Goal: Information Seeking & Learning: Learn about a topic

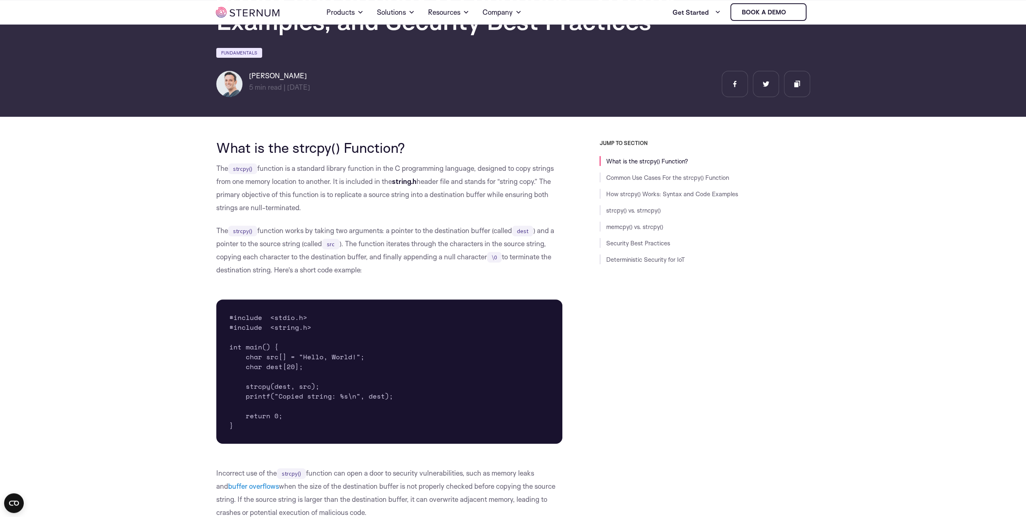
scroll to position [90, 0]
drag, startPoint x: 265, startPoint y: 144, endPoint x: 407, endPoint y: 145, distance: 141.7
click at [387, 145] on h2 "What is the strcpy() Function?" at bounding box center [389, 147] width 346 height 16
drag, startPoint x: 285, startPoint y: 164, endPoint x: 548, endPoint y: 168, distance: 262.5
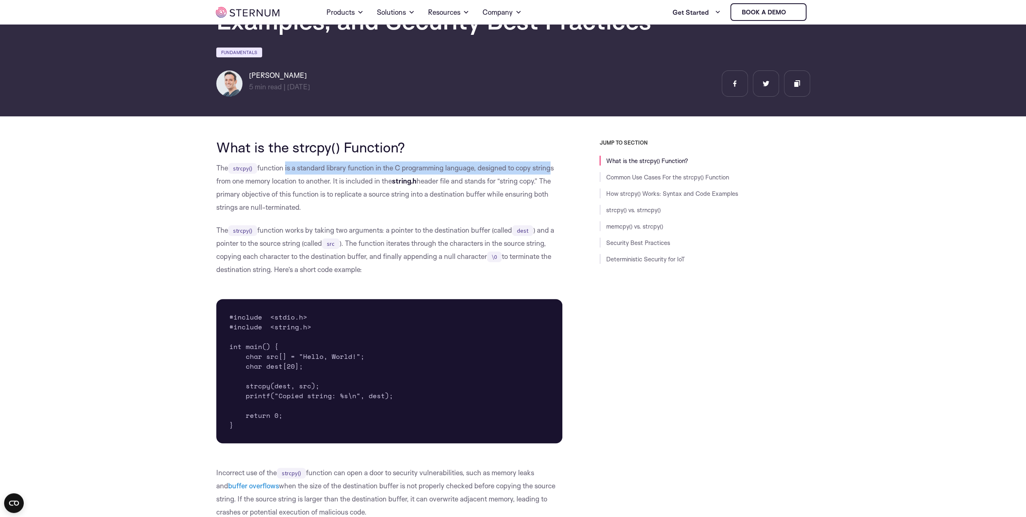
click at [548, 168] on p "The strcpy() function is a standard library function in the C programming langu…" at bounding box center [389, 187] width 346 height 52
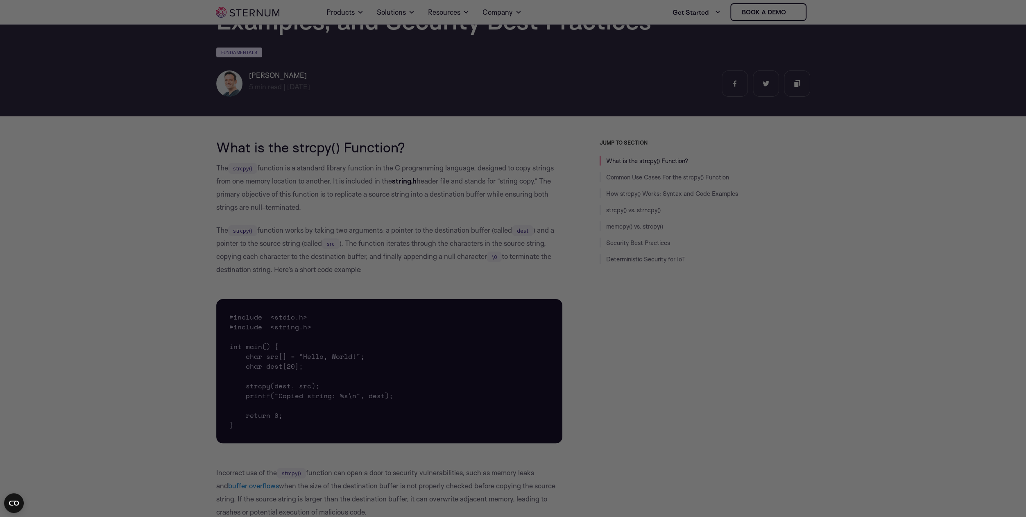
click at [364, 178] on div at bounding box center [518, 261] width 1036 height 522
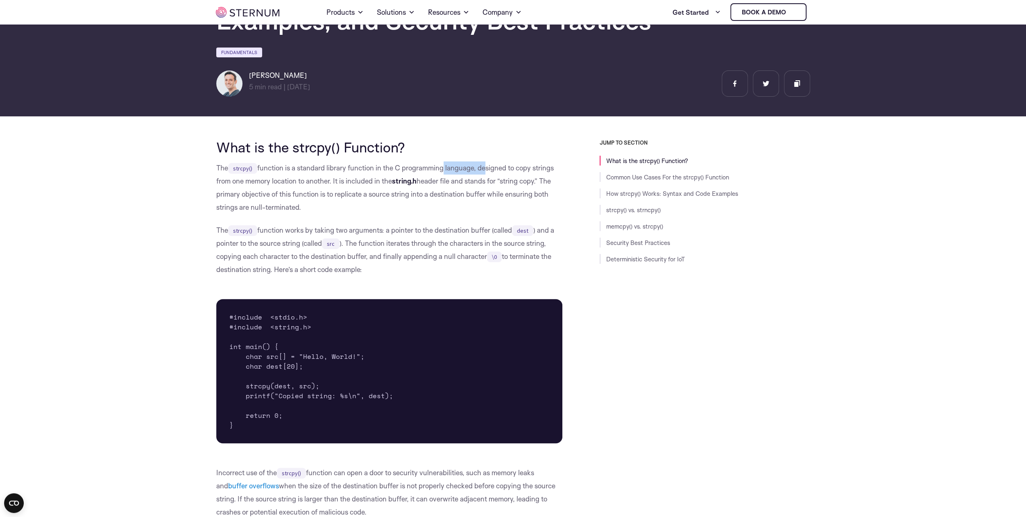
drag, startPoint x: 441, startPoint y: 171, endPoint x: 490, endPoint y: 169, distance: 49.6
click at [488, 168] on p "The strcpy() function is a standard library function in the C programming langu…" at bounding box center [389, 187] width 346 height 52
click at [408, 193] on p "The strcpy() function is a standard library function in the C programming langu…" at bounding box center [389, 187] width 346 height 52
drag, startPoint x: 274, startPoint y: 180, endPoint x: 431, endPoint y: 179, distance: 156.8
click at [431, 179] on p "The strcpy() function is a standard library function in the C programming langu…" at bounding box center [389, 187] width 346 height 52
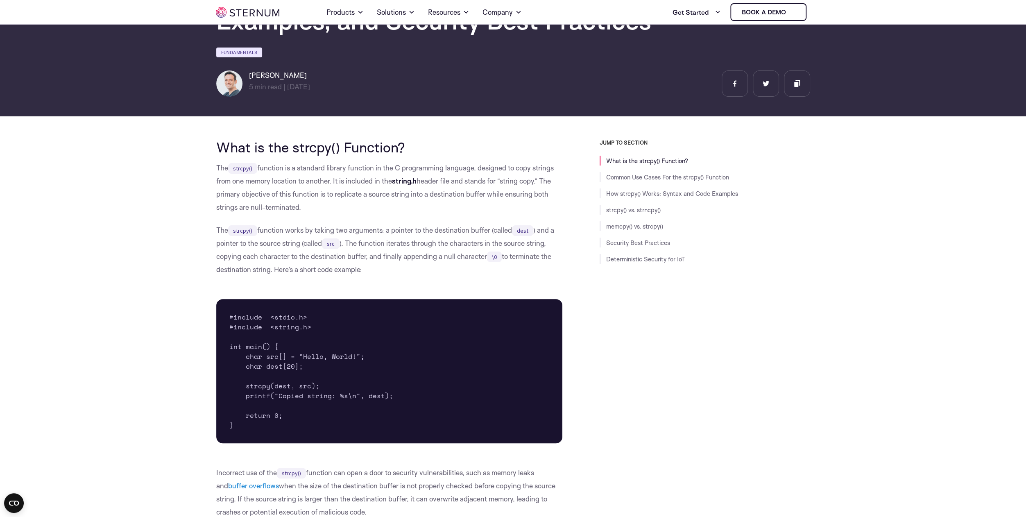
click at [464, 213] on p "The strcpy() function is a standard library function in the C programming langu…" at bounding box center [389, 187] width 346 height 52
drag, startPoint x: 399, startPoint y: 181, endPoint x: 486, endPoint y: 174, distance: 86.7
click at [477, 175] on p "The strcpy() function is a standard library function in the C programming langu…" at bounding box center [389, 187] width 346 height 52
click at [498, 176] on p "The strcpy() function is a standard library function in the C programming langu…" at bounding box center [389, 187] width 346 height 52
drag, startPoint x: 455, startPoint y: 181, endPoint x: 492, endPoint y: 192, distance: 38.0
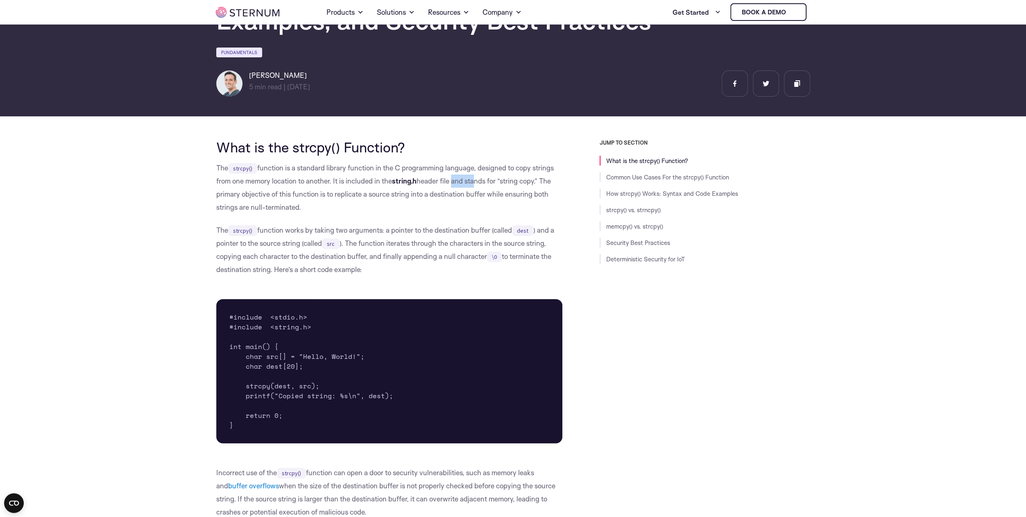
click at [490, 182] on p "The strcpy() function is a standard library function in the C programming langu…" at bounding box center [389, 187] width 346 height 52
click at [485, 212] on p "The strcpy() function is a standard library function in the C programming langu…" at bounding box center [389, 187] width 346 height 52
drag, startPoint x: 301, startPoint y: 194, endPoint x: 354, endPoint y: 199, distance: 53.8
click at [345, 196] on p "The strcpy() function is a standard library function in the C programming langu…" at bounding box center [389, 187] width 346 height 52
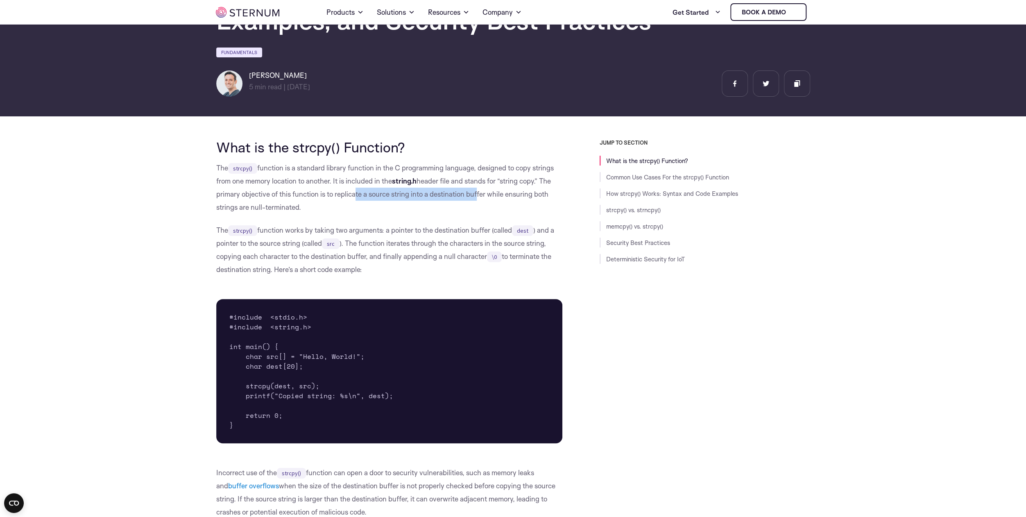
drag, startPoint x: 352, startPoint y: 196, endPoint x: 494, endPoint y: 194, distance: 142.1
click at [484, 195] on p "The strcpy() function is a standard library function in the C programming langu…" at bounding box center [389, 187] width 346 height 52
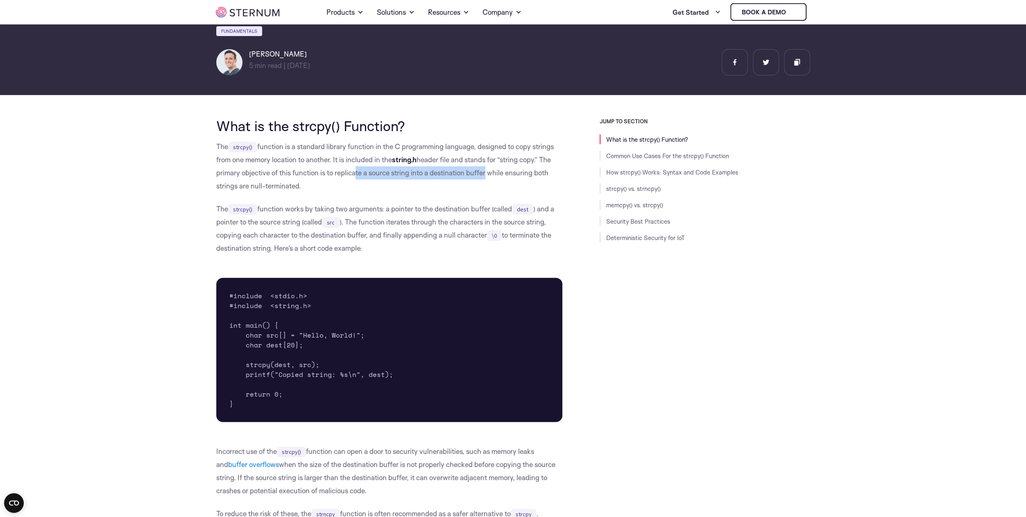
scroll to position [137, 0]
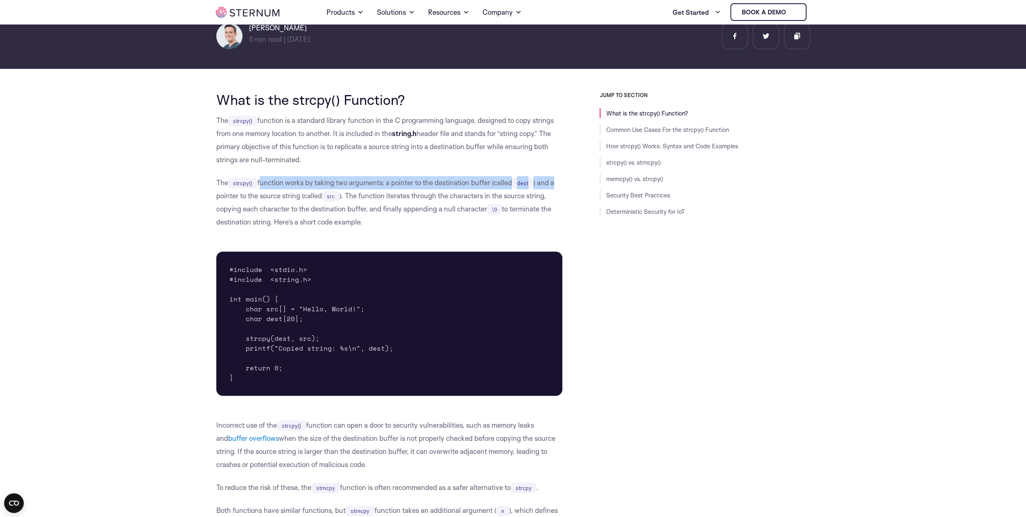
drag, startPoint x: 259, startPoint y: 185, endPoint x: 557, endPoint y: 181, distance: 298.1
click at [557, 181] on p "The strcpy() function works by taking two arguments: a pointer to the destinati…" at bounding box center [389, 202] width 346 height 52
click at [276, 194] on p "The strcpy() function works by taking two arguments: a pointer to the destinati…" at bounding box center [389, 202] width 346 height 52
drag, startPoint x: 320, startPoint y: 178, endPoint x: 516, endPoint y: 184, distance: 196.6
click at [515, 184] on p "The strcpy() function works by taking two arguments: a pointer to the destinati…" at bounding box center [389, 202] width 346 height 52
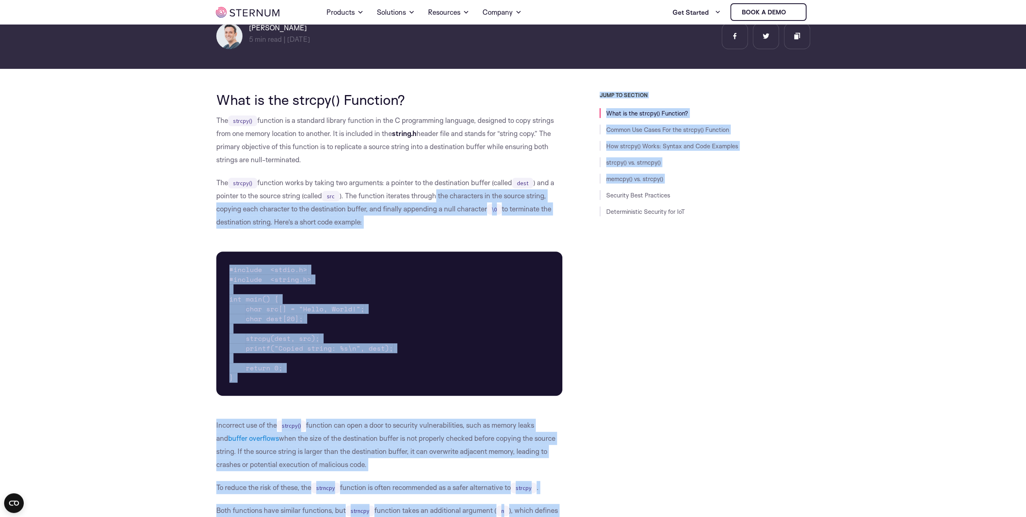
drag, startPoint x: 450, startPoint y: 197, endPoint x: 568, endPoint y: 196, distance: 118.3
click at [391, 208] on p "The strcpy() function works by taking two arguments: a pointer to the destinati…" at bounding box center [389, 202] width 346 height 52
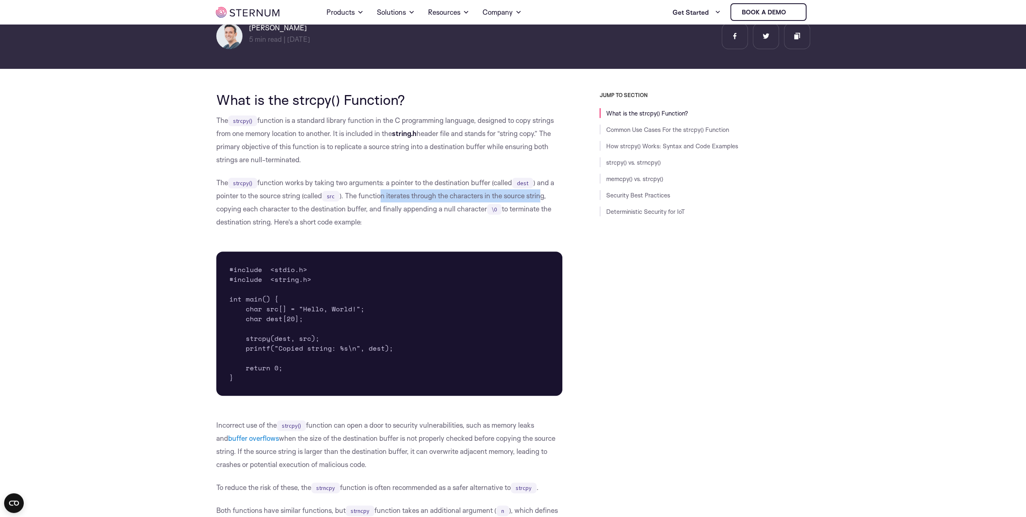
drag, startPoint x: 383, startPoint y: 194, endPoint x: 545, endPoint y: 197, distance: 162.2
click at [545, 197] on p "The strcpy() function works by taking two arguments: a pointer to the destinati…" at bounding box center [389, 202] width 346 height 52
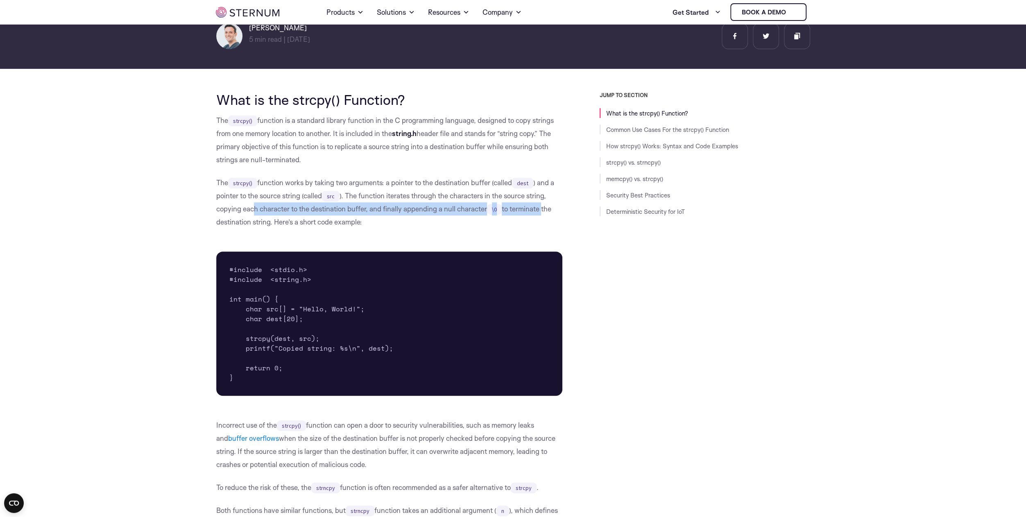
drag, startPoint x: 253, startPoint y: 212, endPoint x: 544, endPoint y: 210, distance: 291.5
click at [544, 209] on p "The strcpy() function works by taking two arguments: a pointer to the destinati…" at bounding box center [389, 202] width 346 height 52
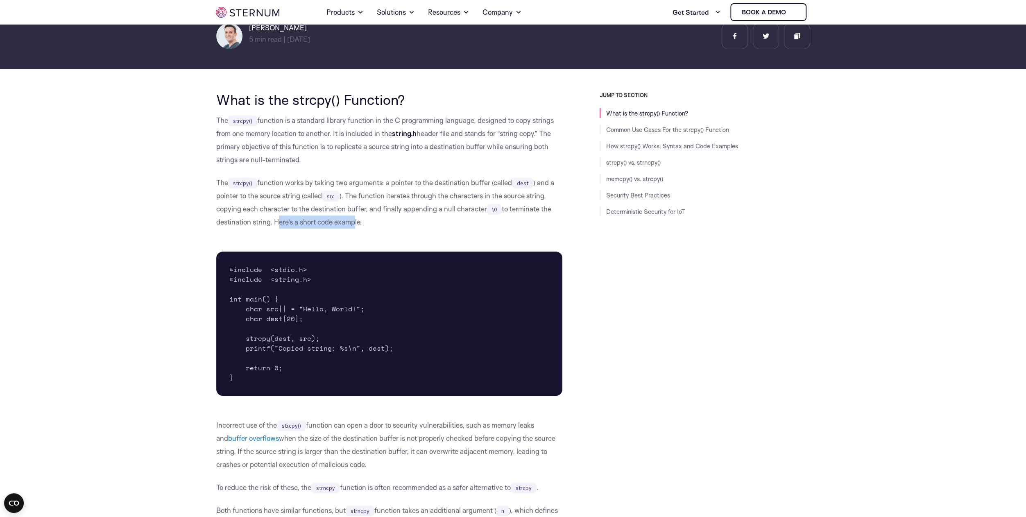
drag, startPoint x: 275, startPoint y: 221, endPoint x: 362, endPoint y: 224, distance: 86.9
click at [362, 224] on p "The strcpy() function works by taking two arguments: a pointer to the destinati…" at bounding box center [389, 202] width 346 height 52
click at [424, 226] on p "The strcpy() function works by taking two arguments: a pointer to the destinati…" at bounding box center [389, 202] width 346 height 52
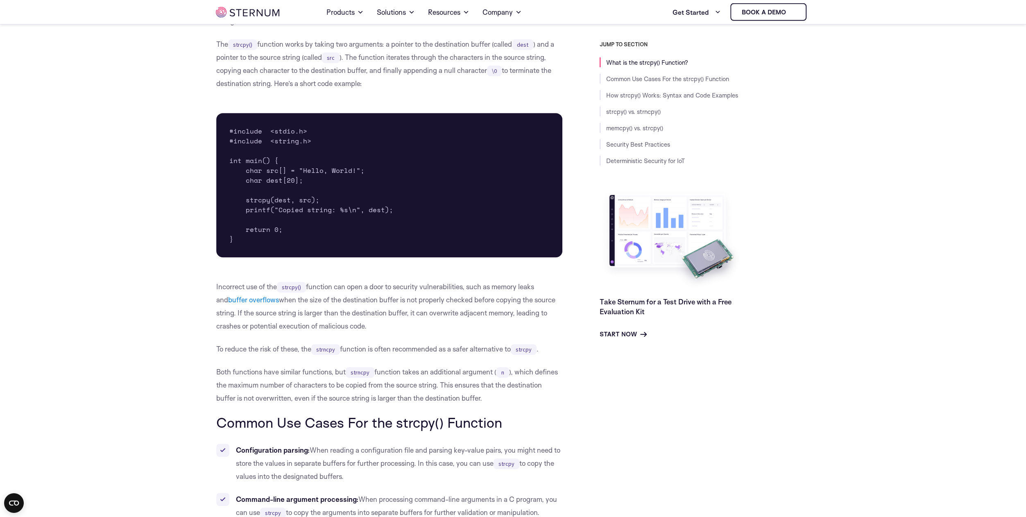
scroll to position [327, 0]
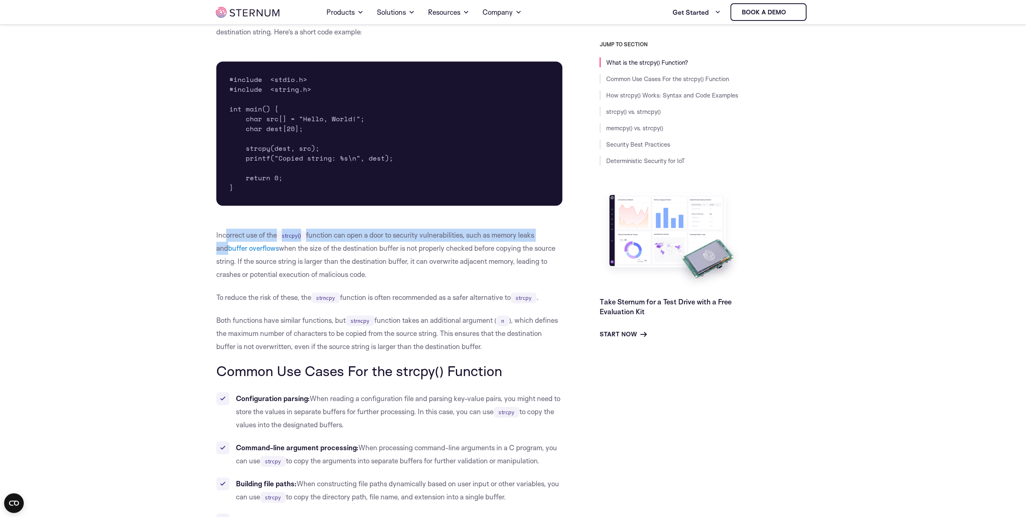
drag, startPoint x: 230, startPoint y: 237, endPoint x: 548, endPoint y: 237, distance: 317.8
click at [547, 237] on p "Incorrect use of the strcpy() function can open a door to security vulnerabilit…" at bounding box center [389, 254] width 346 height 52
click at [288, 251] on p "Incorrect use of the strcpy() function can open a door to security vulnerabilit…" at bounding box center [389, 254] width 346 height 52
drag, startPoint x: 295, startPoint y: 236, endPoint x: 545, endPoint y: 240, distance: 249.8
click at [545, 240] on p "Incorrect use of the strcpy() function can open a door to security vulnerabilit…" at bounding box center [389, 254] width 346 height 52
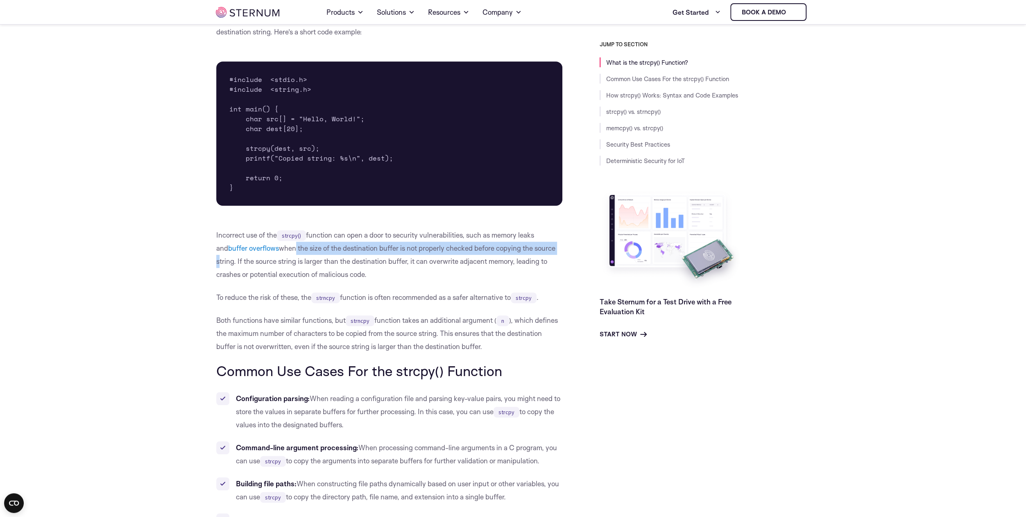
drag, startPoint x: 283, startPoint y: 249, endPoint x: 553, endPoint y: 251, distance: 270.3
click at [553, 251] on p "Incorrect use of the strcpy() function can open a door to security vulnerabilit…" at bounding box center [389, 254] width 346 height 52
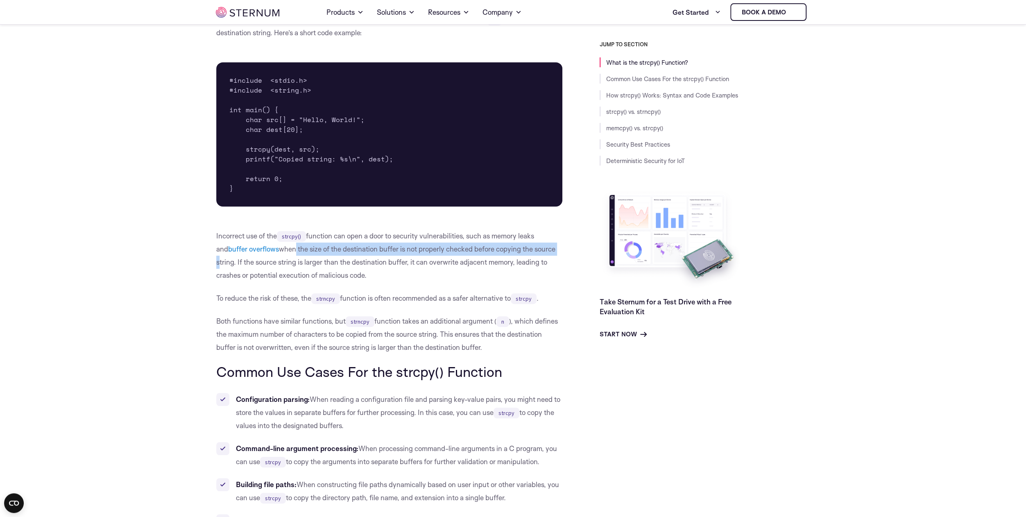
scroll to position [375, 0]
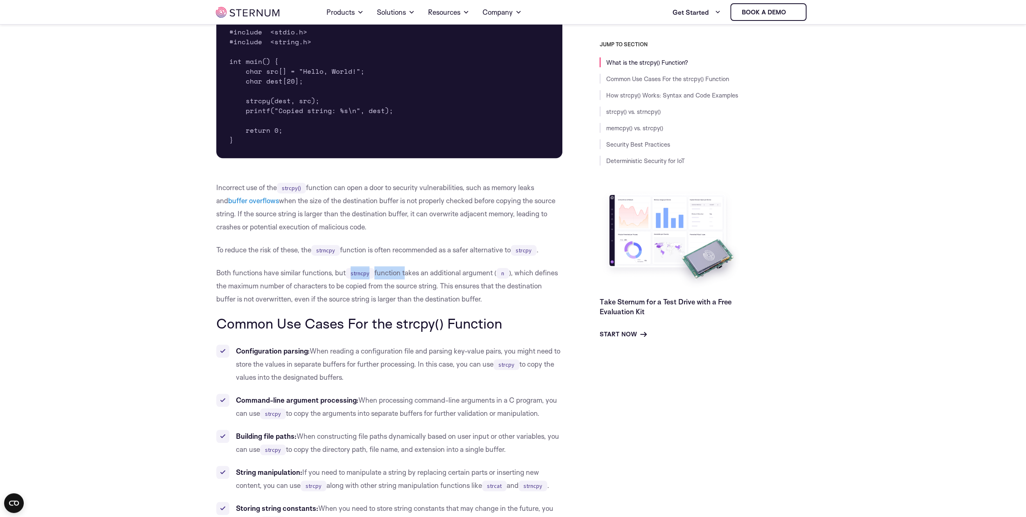
drag, startPoint x: 361, startPoint y: 273, endPoint x: 412, endPoint y: 270, distance: 51.3
click at [409, 270] on p "Both functions have similar functions, but strncpy function takes an additional…" at bounding box center [389, 285] width 346 height 39
click at [463, 297] on p "Both functions have similar functions, but strncpy function takes an additional…" at bounding box center [389, 285] width 346 height 39
drag, startPoint x: 456, startPoint y: 274, endPoint x: 524, endPoint y: 275, distance: 67.6
click at [515, 275] on p "Both functions have similar functions, but strncpy function takes an additional…" at bounding box center [389, 285] width 346 height 39
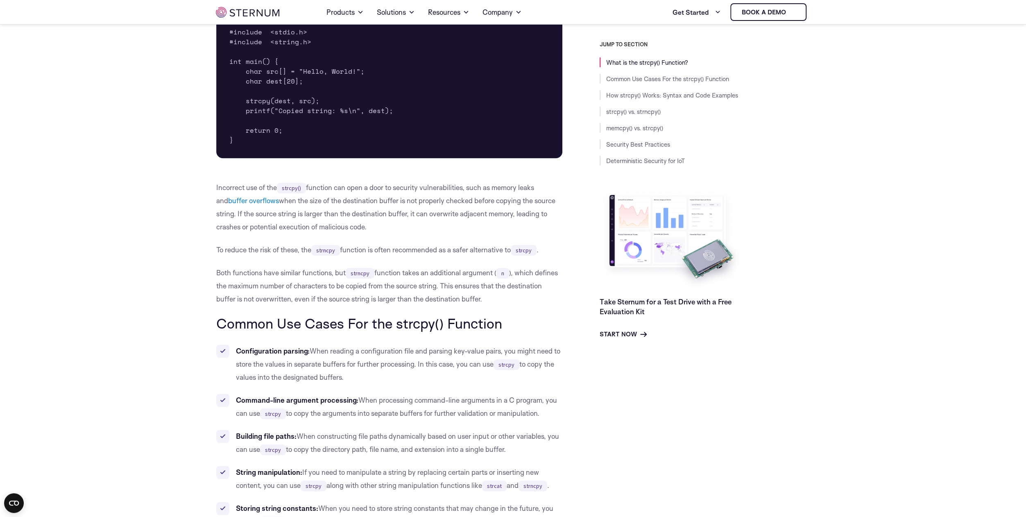
click at [590, 306] on div "JUMP TO SECTION What is the strcpy() Function? Common Use Cases For the strcpy(…" at bounding box center [685, 190] width 247 height 298
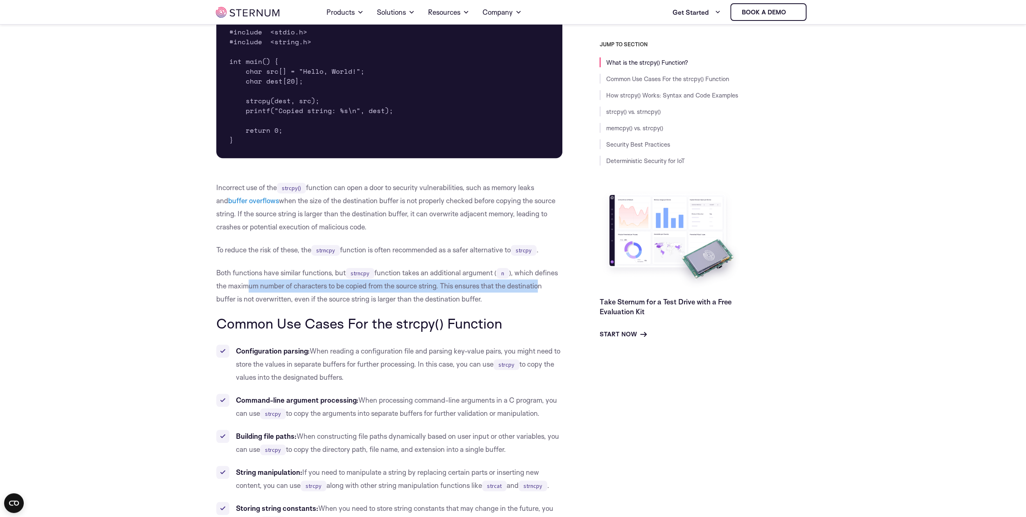
drag, startPoint x: 250, startPoint y: 287, endPoint x: 541, endPoint y: 281, distance: 290.4
click at [541, 281] on p "Both functions have similar functions, but strncpy function takes an additional…" at bounding box center [389, 285] width 346 height 39
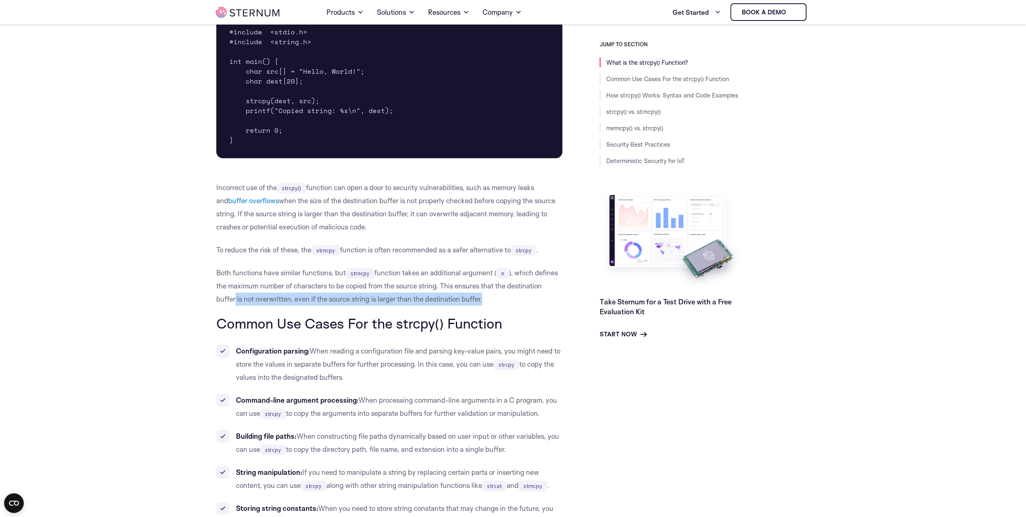
drag, startPoint x: 235, startPoint y: 299, endPoint x: 491, endPoint y: 301, distance: 255.5
click at [489, 301] on p "Both functions have similar functions, but strncpy function takes an additional…" at bounding box center [389, 285] width 346 height 39
click at [492, 301] on p "Both functions have similar functions, but strncpy function takes an additional…" at bounding box center [389, 285] width 346 height 39
drag, startPoint x: 293, startPoint y: 245, endPoint x: 377, endPoint y: 248, distance: 84.0
click at [365, 247] on p "To reduce the risk of these, the strncpy function is often recommended as a saf…" at bounding box center [389, 249] width 346 height 13
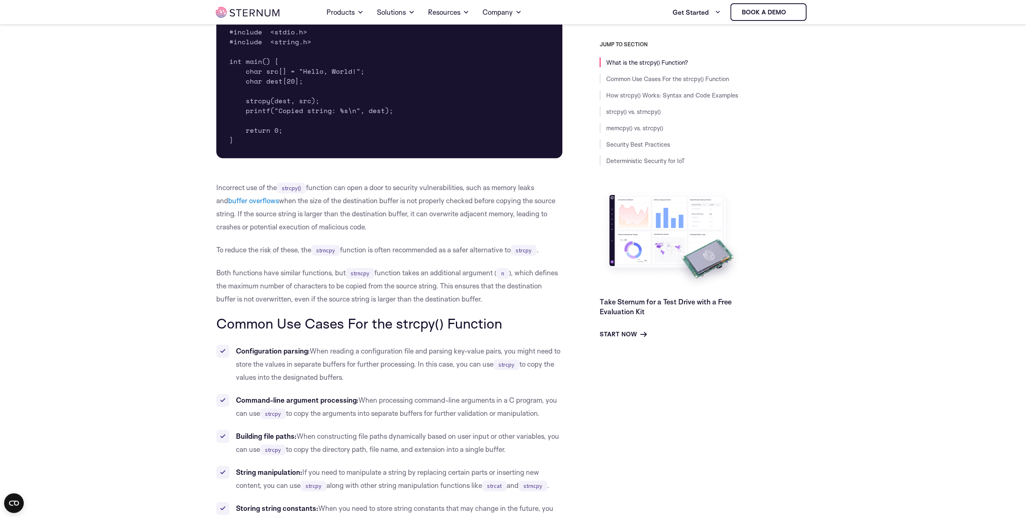
drag, startPoint x: 290, startPoint y: 202, endPoint x: 549, endPoint y: 199, distance: 259.2
click at [548, 199] on p "Incorrect use of the strcpy() function can open a door to security vulnerabilit…" at bounding box center [389, 207] width 346 height 52
click at [400, 220] on p "Incorrect use of the strcpy() function can open a door to security vulnerabilit…" at bounding box center [389, 207] width 346 height 52
drag, startPoint x: 278, startPoint y: 251, endPoint x: 407, endPoint y: 262, distance: 129.0
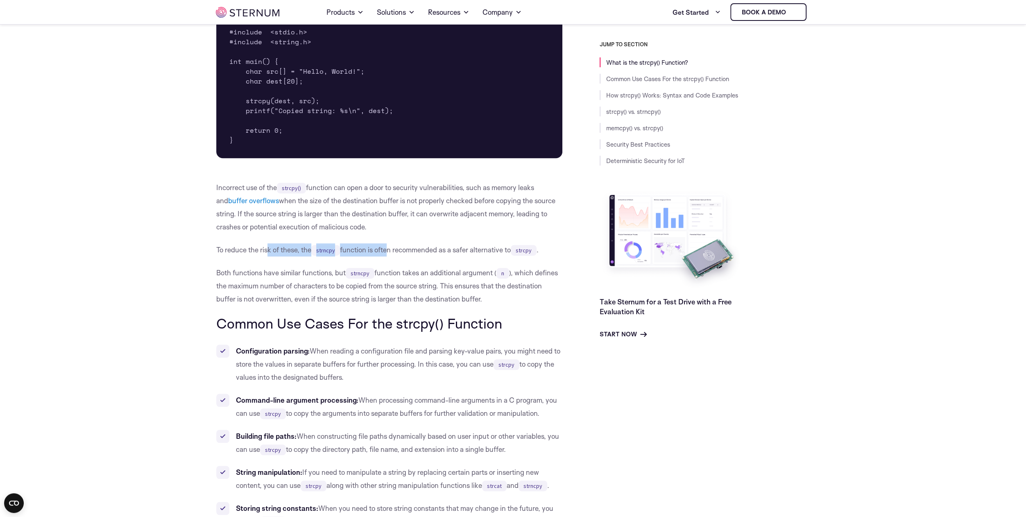
click at [388, 254] on p "To reduce the risk of these, the strncpy function is often recommended as a saf…" at bounding box center [389, 249] width 346 height 13
click at [429, 271] on p "Both functions have similar functions, but strncpy function takes an additional…" at bounding box center [389, 285] width 346 height 39
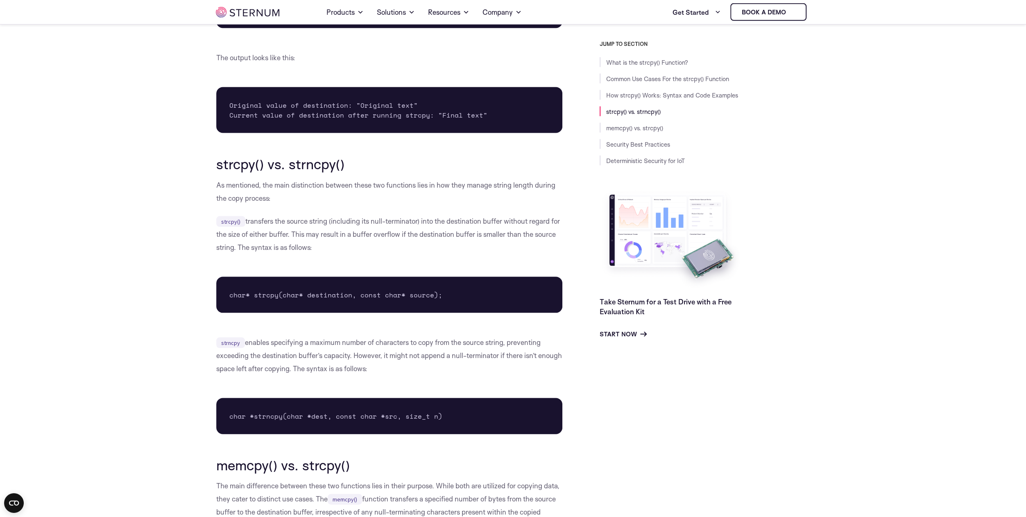
scroll to position [1515, 0]
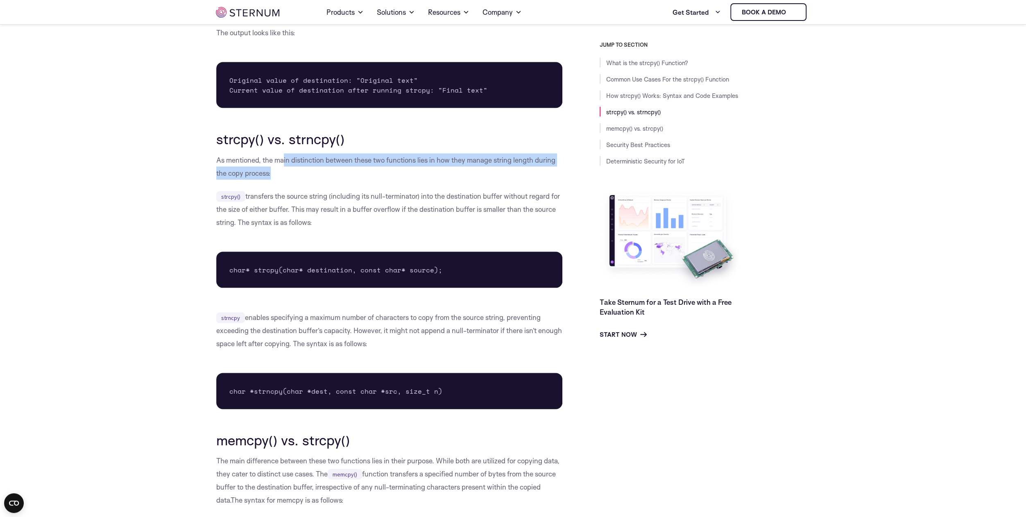
drag, startPoint x: 292, startPoint y: 163, endPoint x: 383, endPoint y: 169, distance: 91.5
click at [382, 168] on p "As mentioned, the main distinction between these two functions lies in how they…" at bounding box center [389, 166] width 346 height 26
click at [383, 175] on p "As mentioned, the main distinction between these two functions lies in how they…" at bounding box center [389, 166] width 346 height 26
drag, startPoint x: 346, startPoint y: 156, endPoint x: 528, endPoint y: 159, distance: 182.7
click at [528, 159] on p "As mentioned, the main distinction between these two functions lies in how they…" at bounding box center [389, 166] width 346 height 26
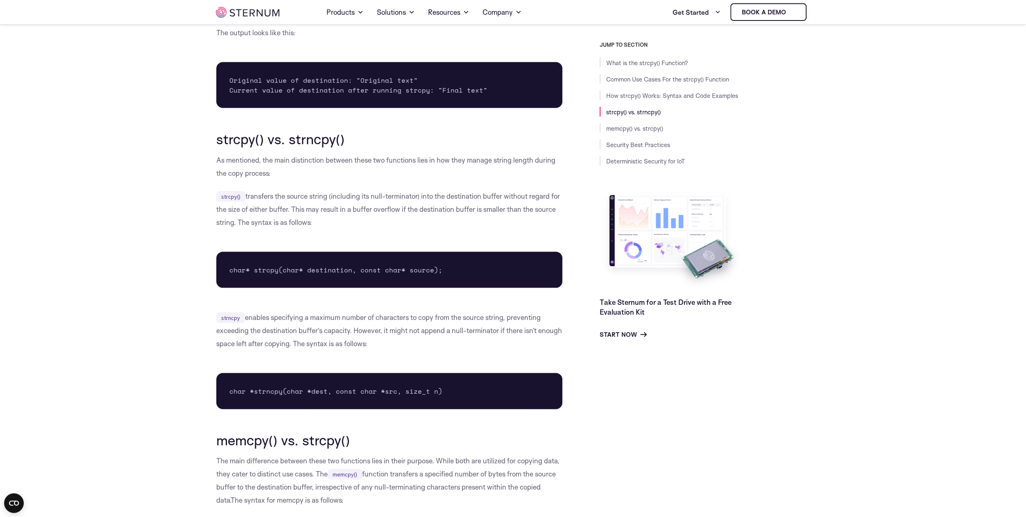
drag, startPoint x: 510, startPoint y: 194, endPoint x: 489, endPoint y: 192, distance: 21.5
click at [510, 194] on p "strcpy() transfers the source string (including its null-terminator) into the d…" at bounding box center [389, 208] width 346 height 39
drag, startPoint x: 267, startPoint y: 201, endPoint x: 276, endPoint y: 200, distance: 8.6
click at [275, 200] on p "strcpy() transfers the source string (including its null-terminator) into the d…" at bounding box center [389, 208] width 346 height 39
click at [298, 212] on p "strcpy() transfers the source string (including its null-terminator) into the d…" at bounding box center [389, 208] width 346 height 39
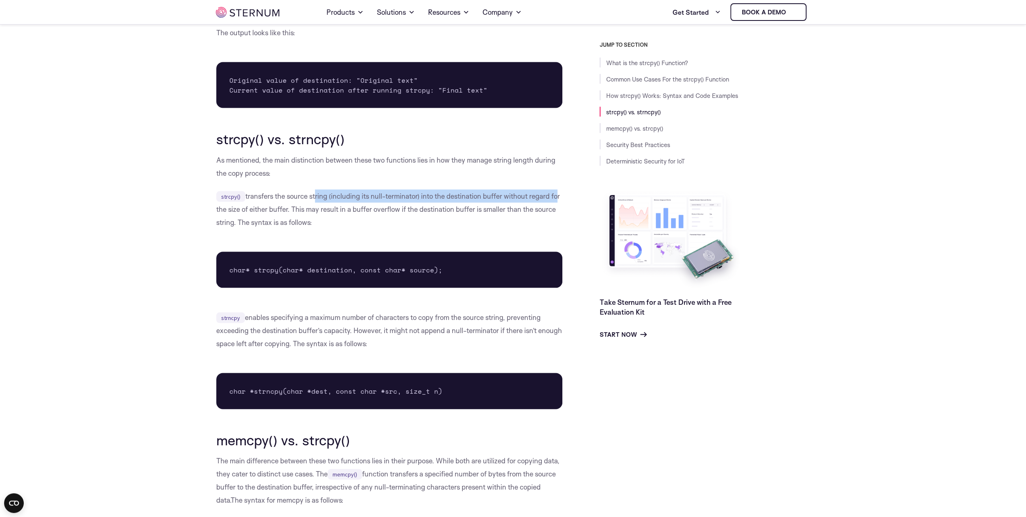
drag, startPoint x: 324, startPoint y: 199, endPoint x: 555, endPoint y: 196, distance: 231.0
click at [555, 196] on p "strcpy() transfers the source string (including its null-terminator) into the d…" at bounding box center [389, 208] width 346 height 39
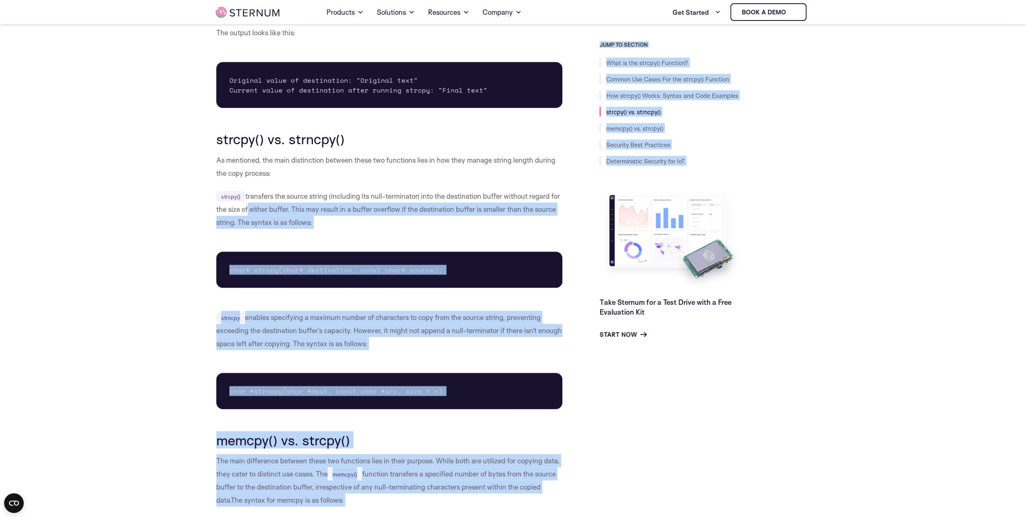
drag, startPoint x: 245, startPoint y: 208, endPoint x: 565, endPoint y: 208, distance: 320.2
click at [563, 208] on div "What is the strcpy() Function? The strcpy() function is a standard library func…" at bounding box center [389, 197] width 346 height 2972
click at [468, 238] on div "What is the strcpy() Function? The strcpy() function is a standard library func…" at bounding box center [389, 197] width 346 height 2972
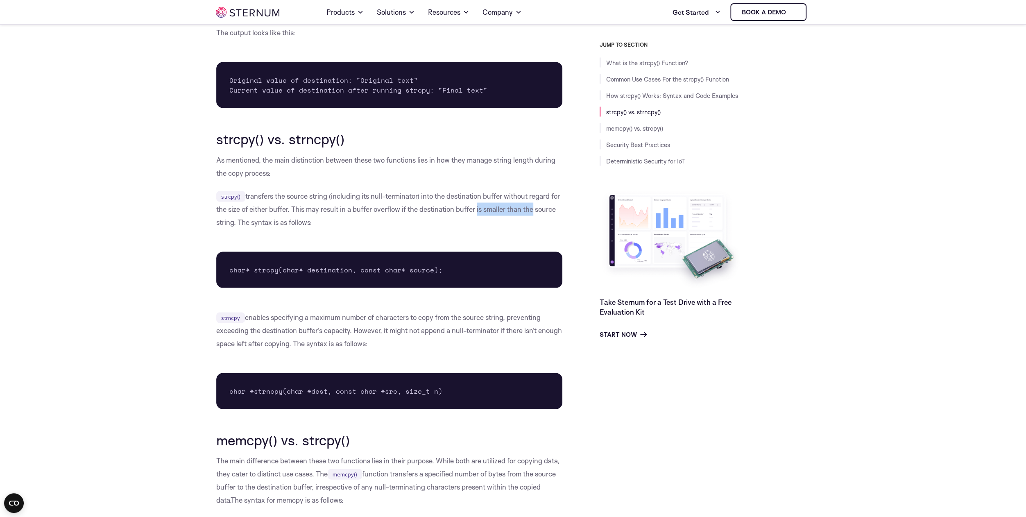
drag, startPoint x: 491, startPoint y: 211, endPoint x: 562, endPoint y: 208, distance: 70.9
click at [551, 208] on p "strcpy() transfers the source string (including its null-terminator) into the d…" at bounding box center [389, 208] width 346 height 39
click at [388, 226] on p "strcpy() transfers the source string (including its null-terminator) into the d…" at bounding box center [389, 208] width 346 height 39
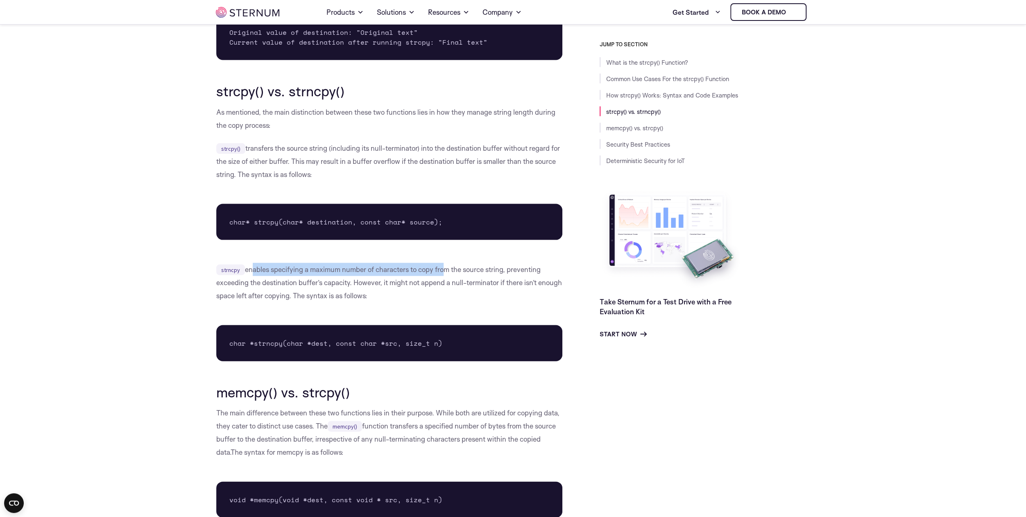
drag, startPoint x: 250, startPoint y: 269, endPoint x: 445, endPoint y: 270, distance: 195.3
click at [443, 270] on p "strncpy enables specifying a maximum number of characters to copy from the sour…" at bounding box center [389, 282] width 346 height 39
click at [356, 241] on div "What is the strcpy() Function? The strcpy() function is a standard library func…" at bounding box center [389, 149] width 346 height 2972
drag, startPoint x: 291, startPoint y: 270, endPoint x: 498, endPoint y: 279, distance: 206.6
click at [507, 271] on p "strncpy enables specifying a maximum number of characters to copy from the sour…" at bounding box center [389, 282] width 346 height 39
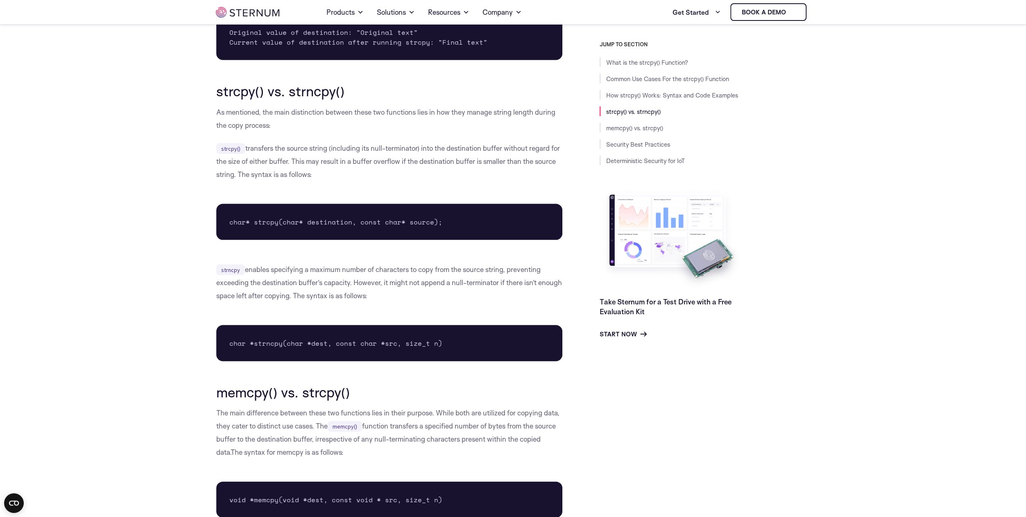
click at [418, 303] on div "What is the strcpy() Function? The strcpy() function is a standard library func…" at bounding box center [389, 149] width 346 height 2972
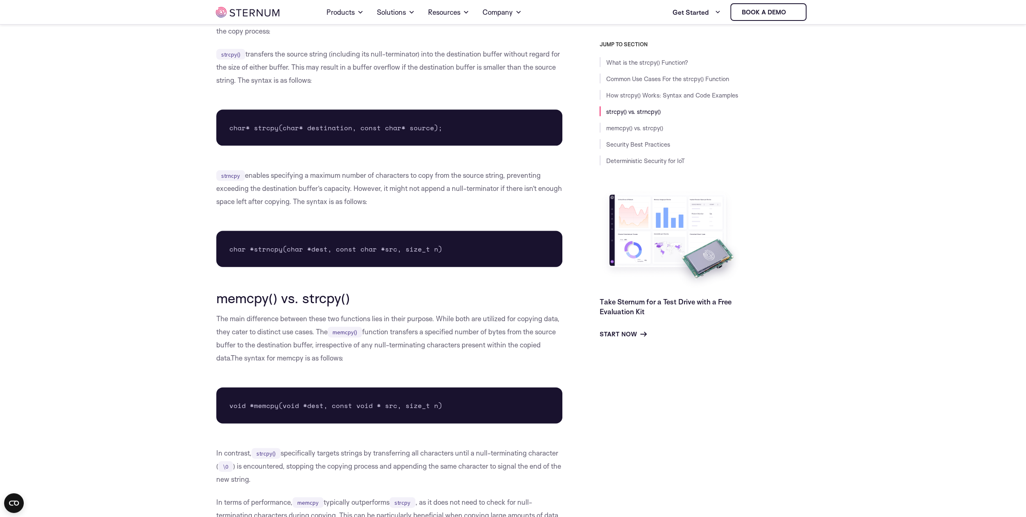
scroll to position [1657, 0]
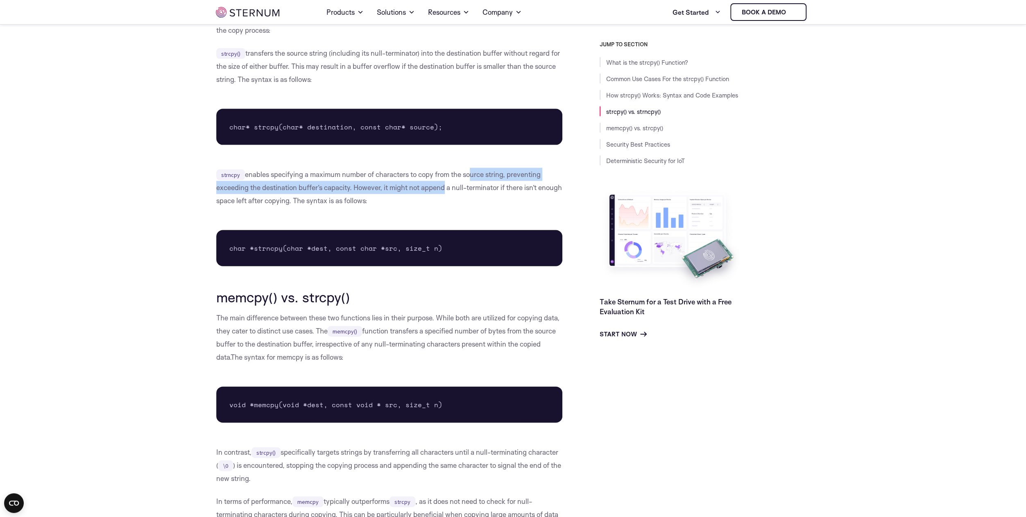
drag, startPoint x: 445, startPoint y: 182, endPoint x: 483, endPoint y: 177, distance: 38.4
click at [478, 178] on p "strncpy enables specifying a maximum number of characters to copy from the sour…" at bounding box center [389, 187] width 346 height 39
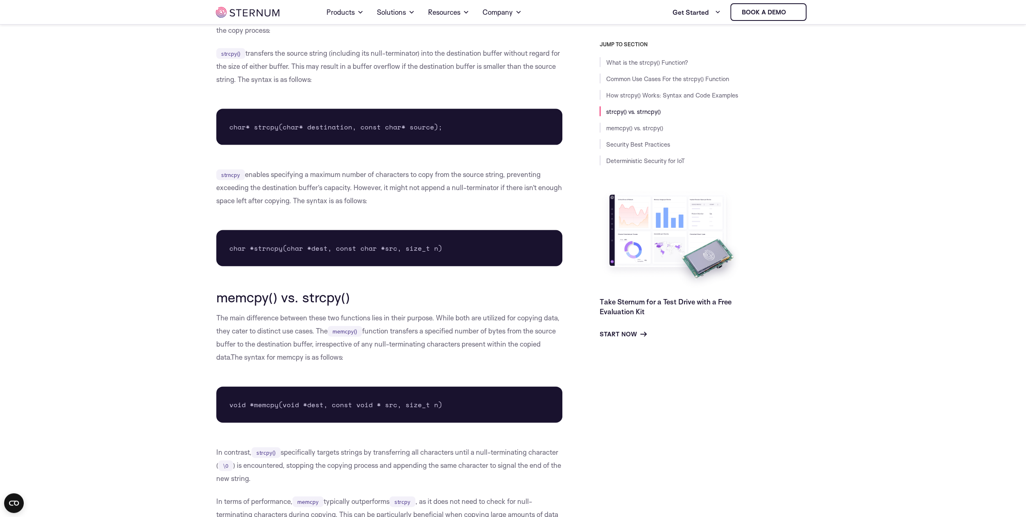
click at [477, 196] on p "strncpy enables specifying a maximum number of characters to copy from the sour…" at bounding box center [389, 187] width 346 height 39
drag, startPoint x: 255, startPoint y: 191, endPoint x: 401, endPoint y: 197, distance: 145.9
click at [401, 197] on p "strncpy enables specifying a maximum number of characters to copy from the sour…" at bounding box center [389, 187] width 346 height 39
click at [402, 213] on div "What is the strcpy() Function? The strcpy() function is a standard library func…" at bounding box center [389, 54] width 346 height 2972
drag, startPoint x: 412, startPoint y: 190, endPoint x: 538, endPoint y: 190, distance: 125.3
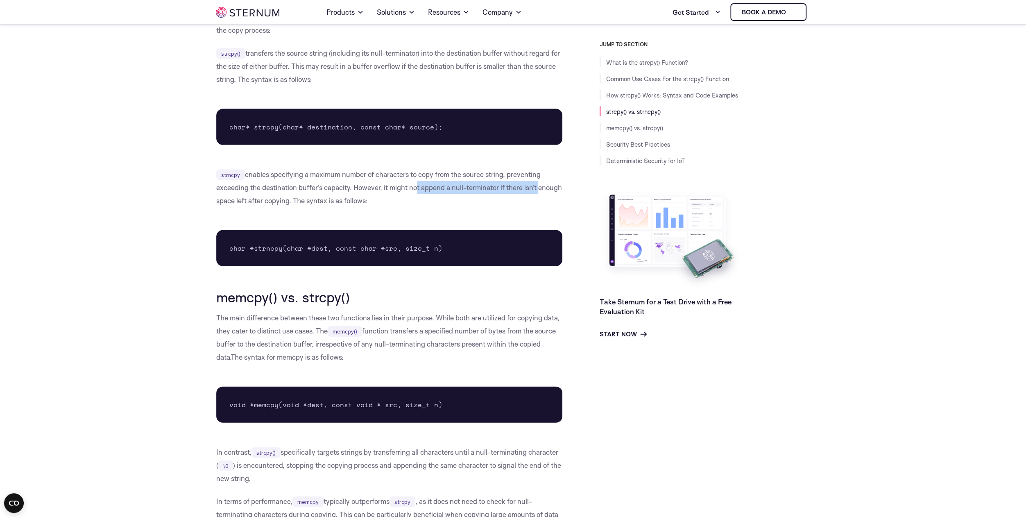
click at [538, 190] on p "strncpy enables specifying a maximum number of characters to copy from the sour…" at bounding box center [389, 187] width 346 height 39
drag, startPoint x: 262, startPoint y: 202, endPoint x: 396, endPoint y: 203, distance: 133.9
click at [392, 203] on p "strncpy enables specifying a maximum number of characters to copy from the sour…" at bounding box center [389, 187] width 346 height 39
click at [405, 207] on p "strncpy enables specifying a maximum number of characters to copy from the sour…" at bounding box center [389, 187] width 346 height 39
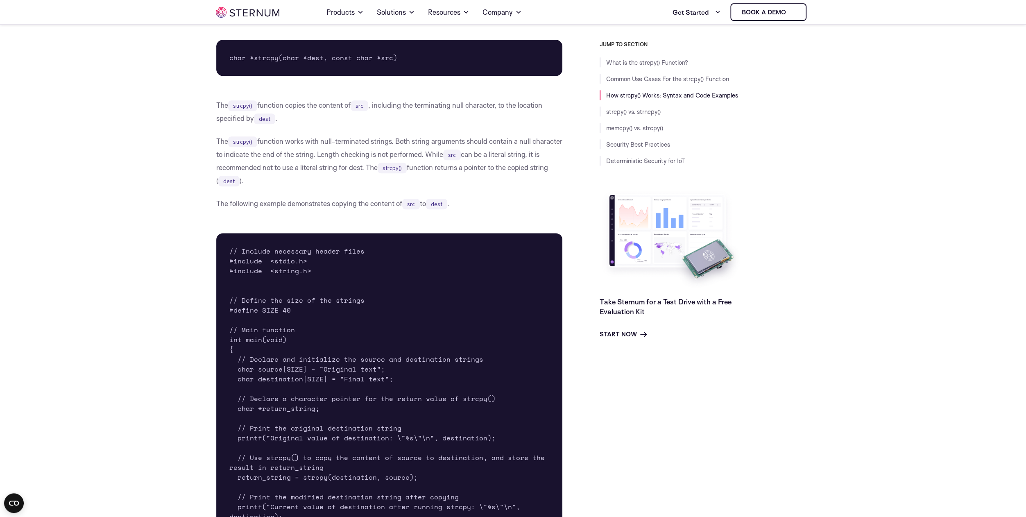
scroll to position [802, 0]
